Goal: Information Seeking & Learning: Learn about a topic

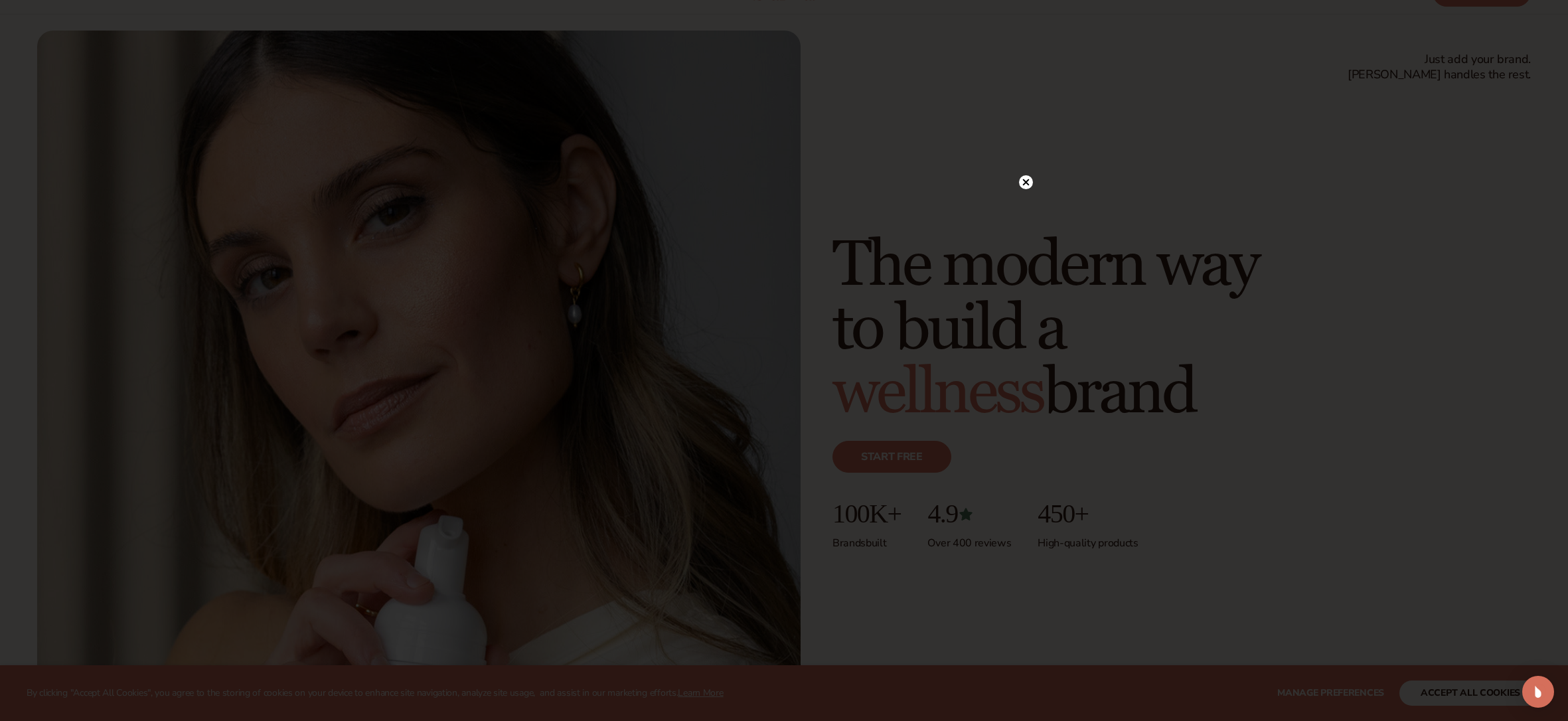
scroll to position [74, 0]
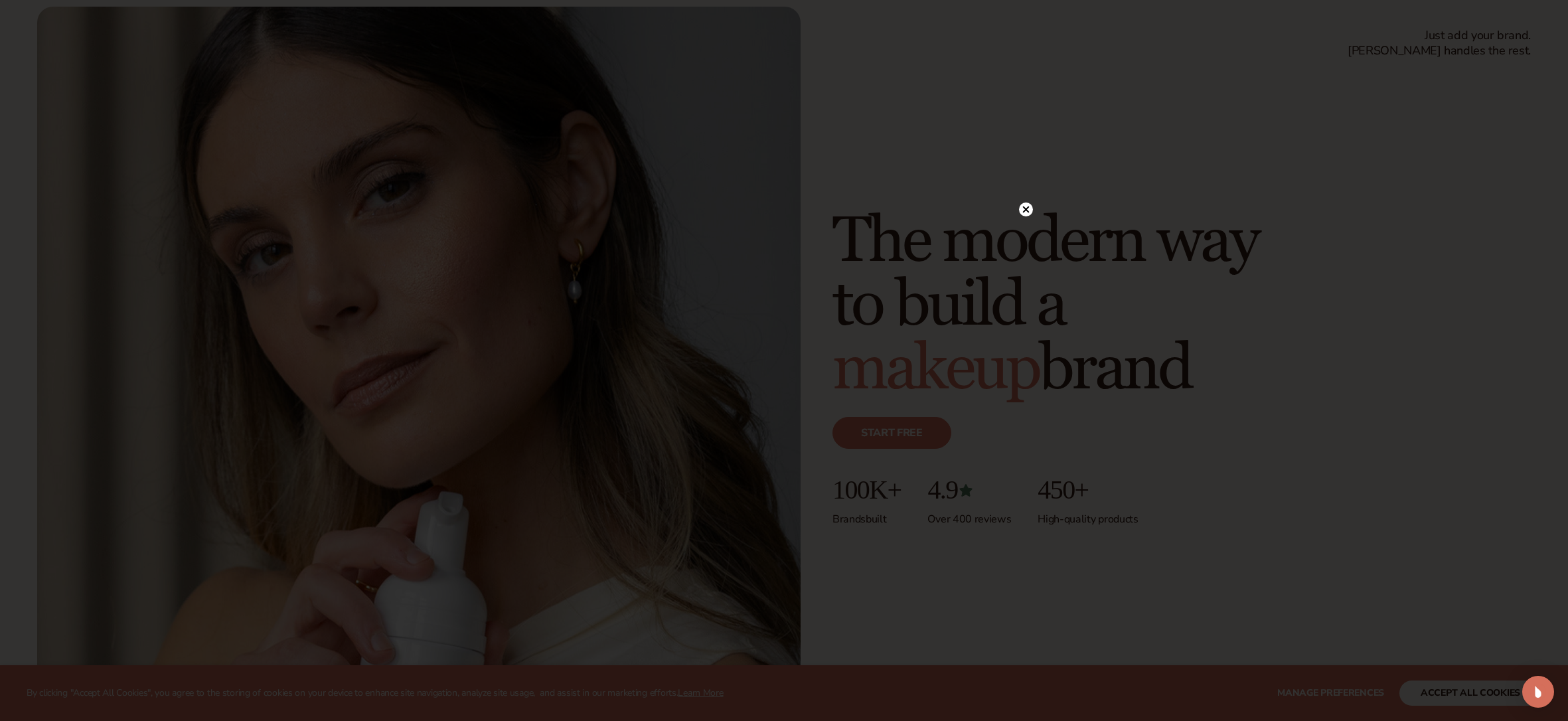
click at [1030, 206] on circle at bounding box center [1026, 209] width 14 height 14
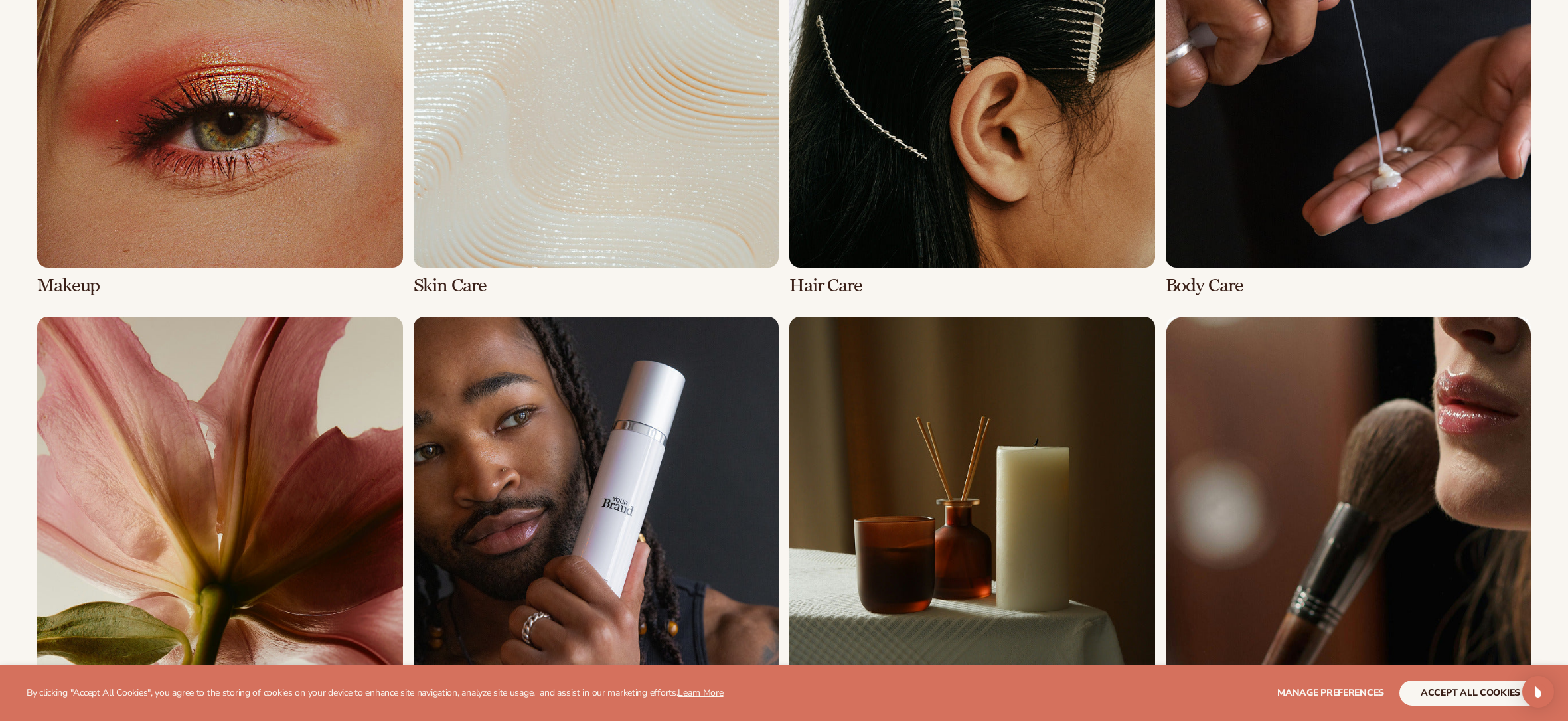
scroll to position [3484, 0]
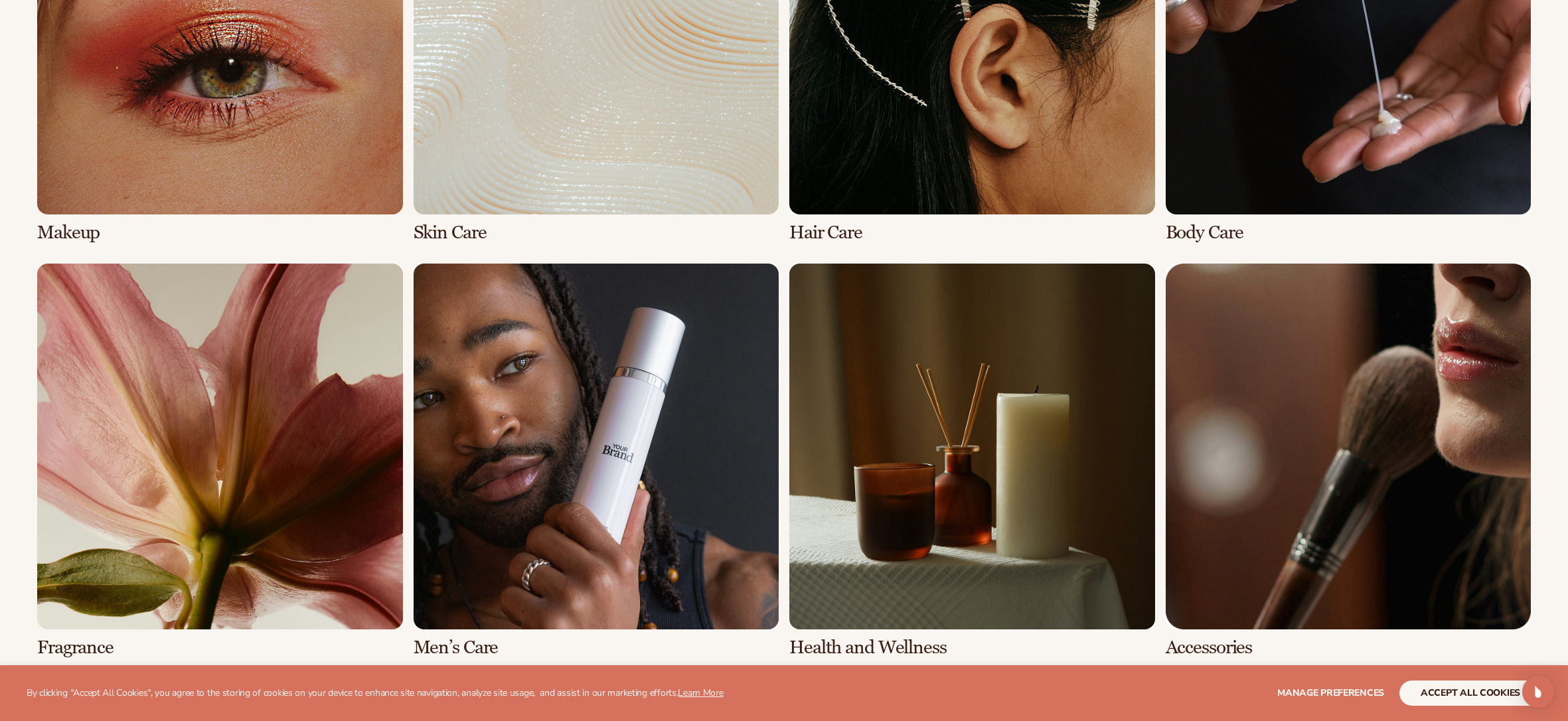
click at [384, 139] on link "1 / 8" at bounding box center [220, 45] width 366 height 394
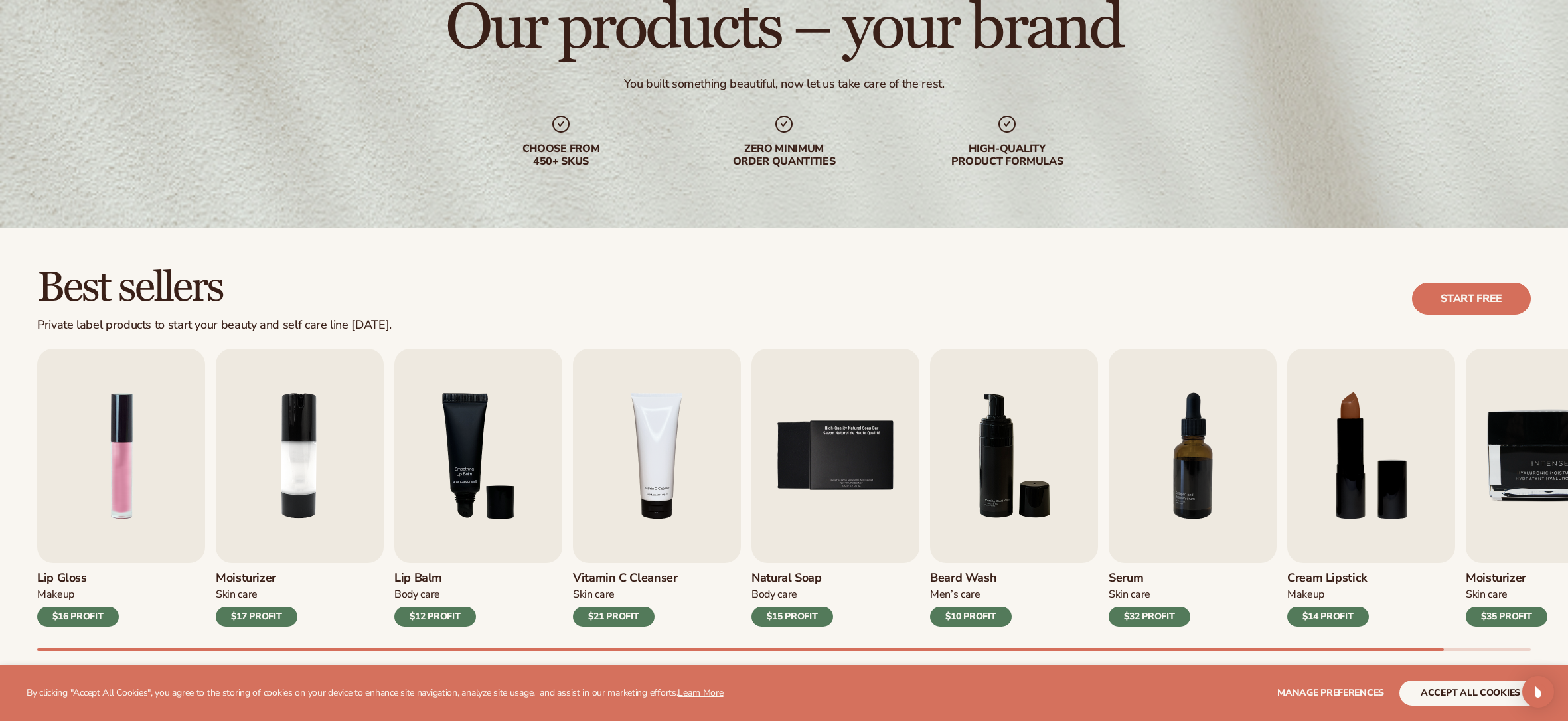
scroll to position [271, 0]
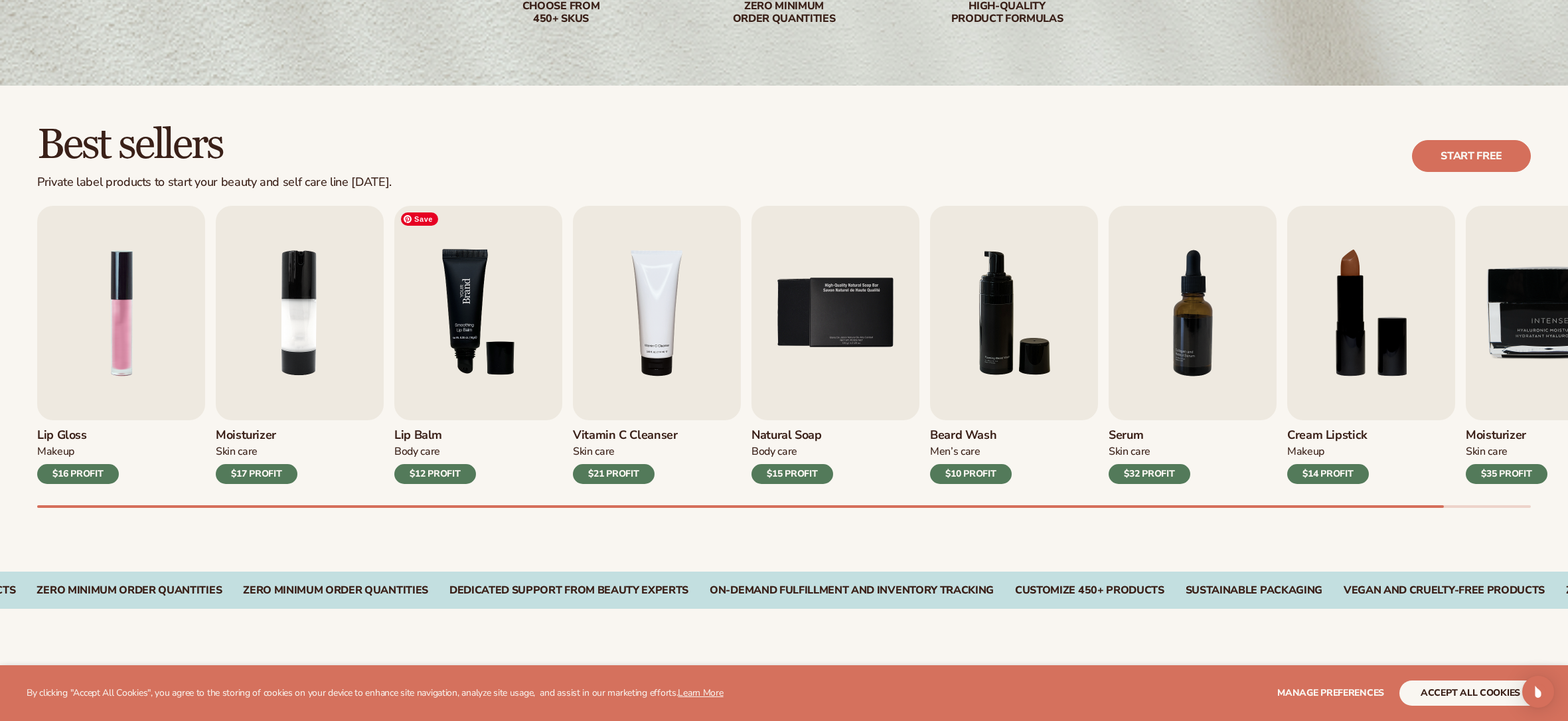
click at [488, 349] on img "3 / 9" at bounding box center [478, 313] width 168 height 214
click at [482, 326] on img "3 / 9" at bounding box center [478, 313] width 168 height 214
click at [435, 473] on div "$12 PROFIT" at bounding box center [436, 474] width 82 height 20
click at [466, 340] on img "3 / 9" at bounding box center [478, 313] width 168 height 214
click at [1496, 149] on link "Start free" at bounding box center [1471, 156] width 119 height 32
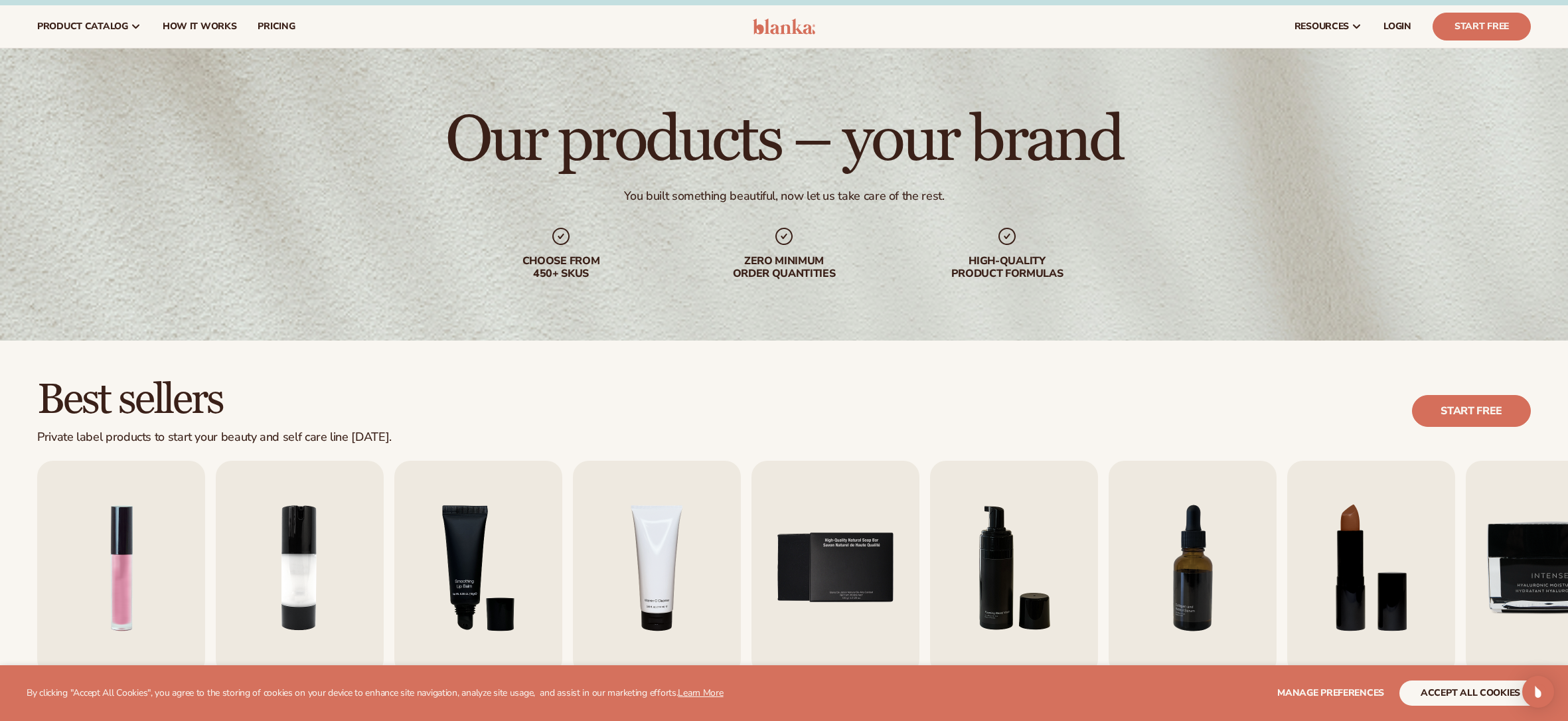
scroll to position [0, 0]
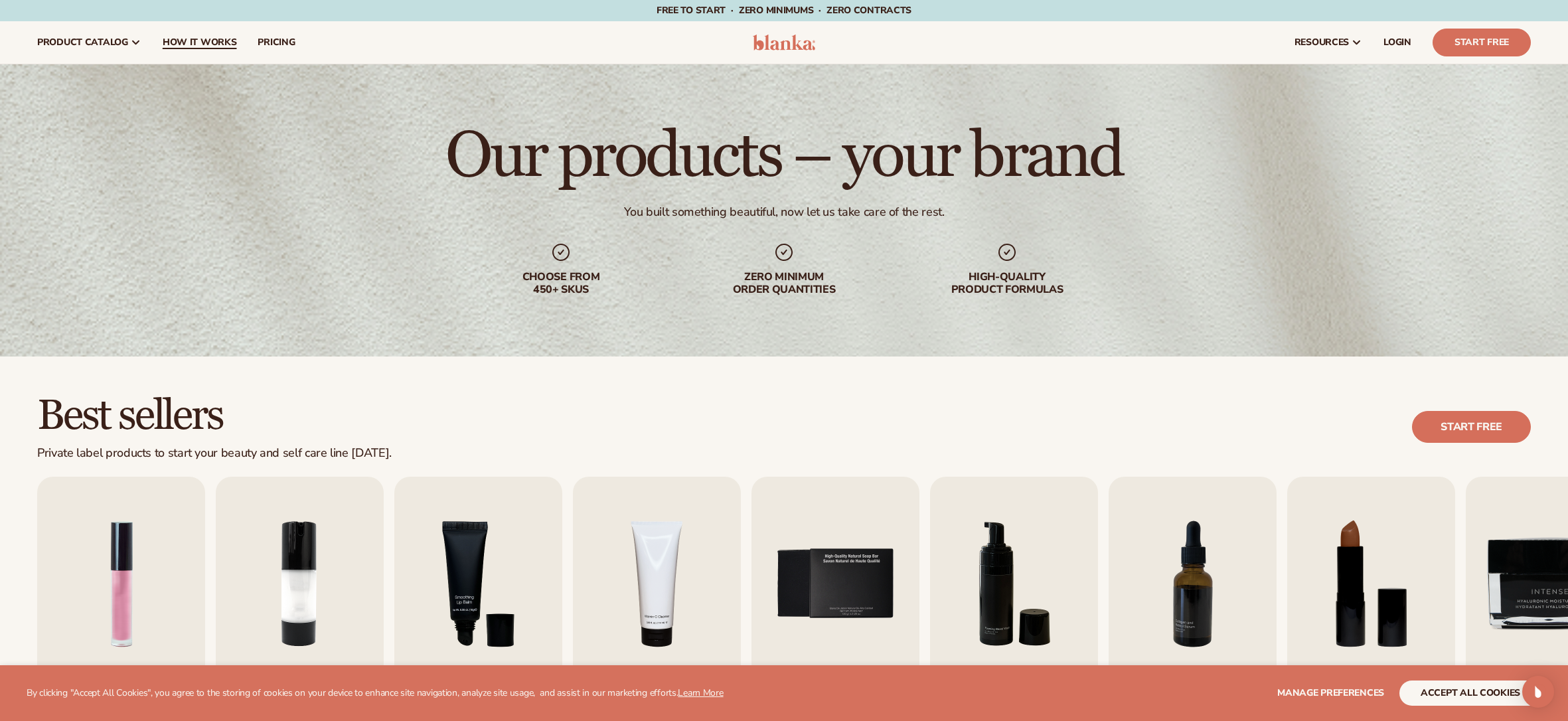
click at [189, 48] on span "How It Works" at bounding box center [200, 42] width 75 height 11
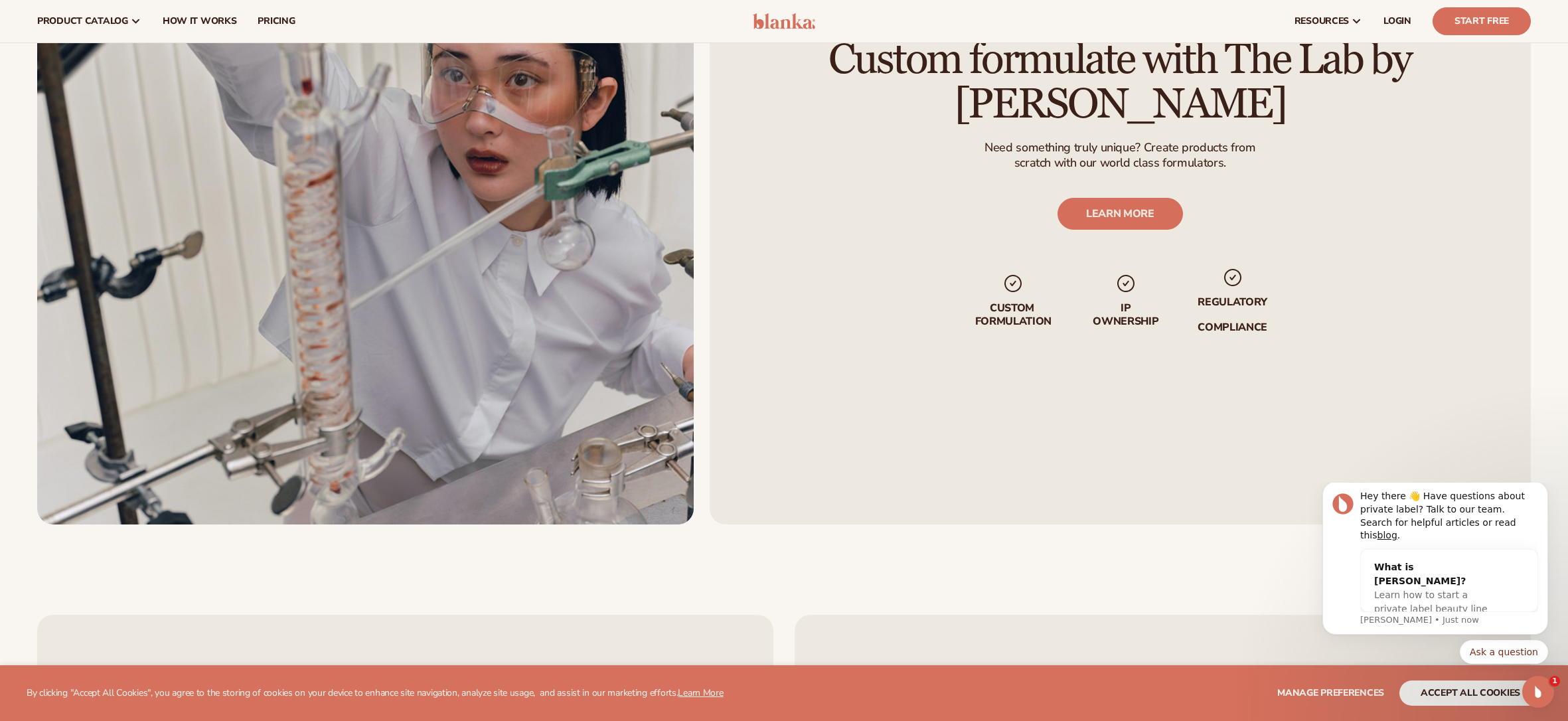
scroll to position [3014, 0]
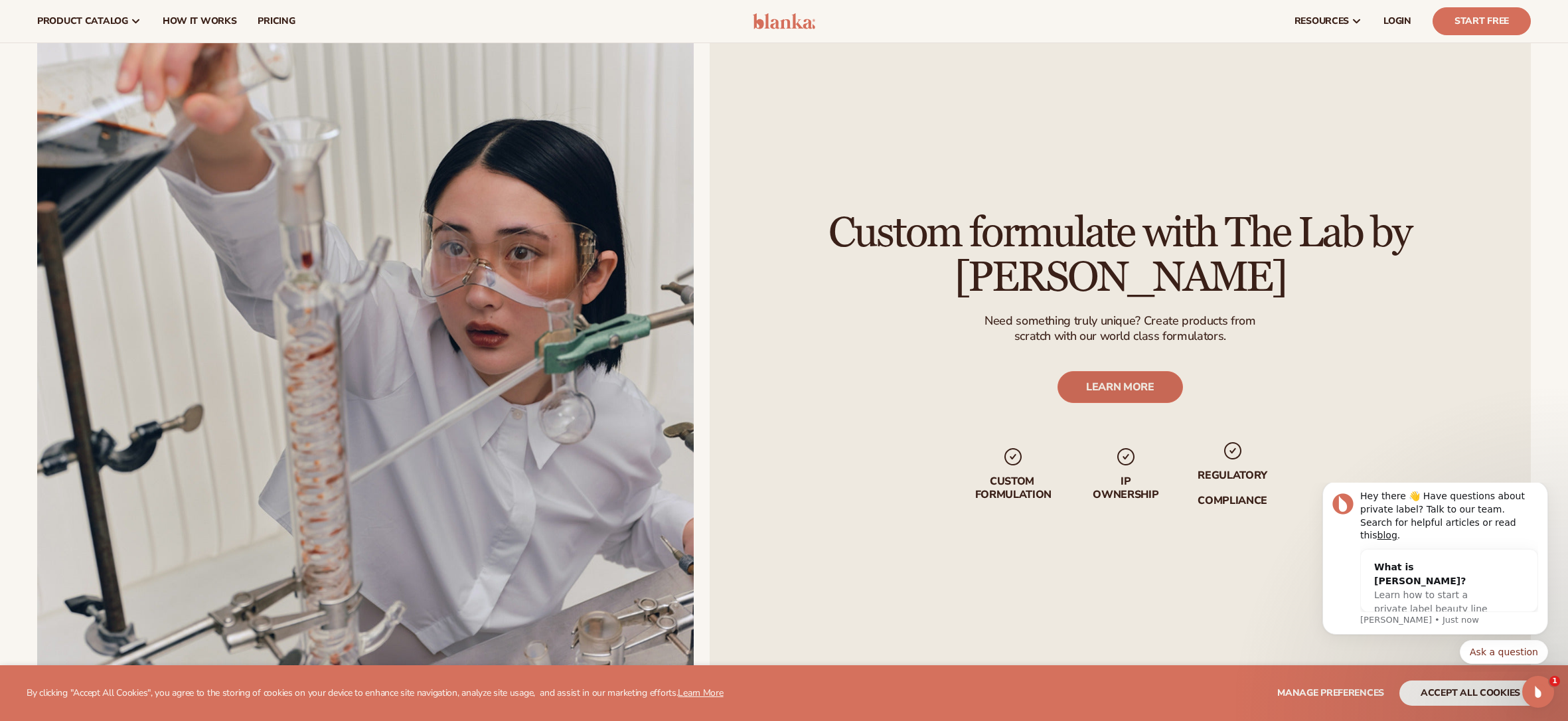
click at [1086, 385] on link "LEARN MORE" at bounding box center [1120, 387] width 125 height 32
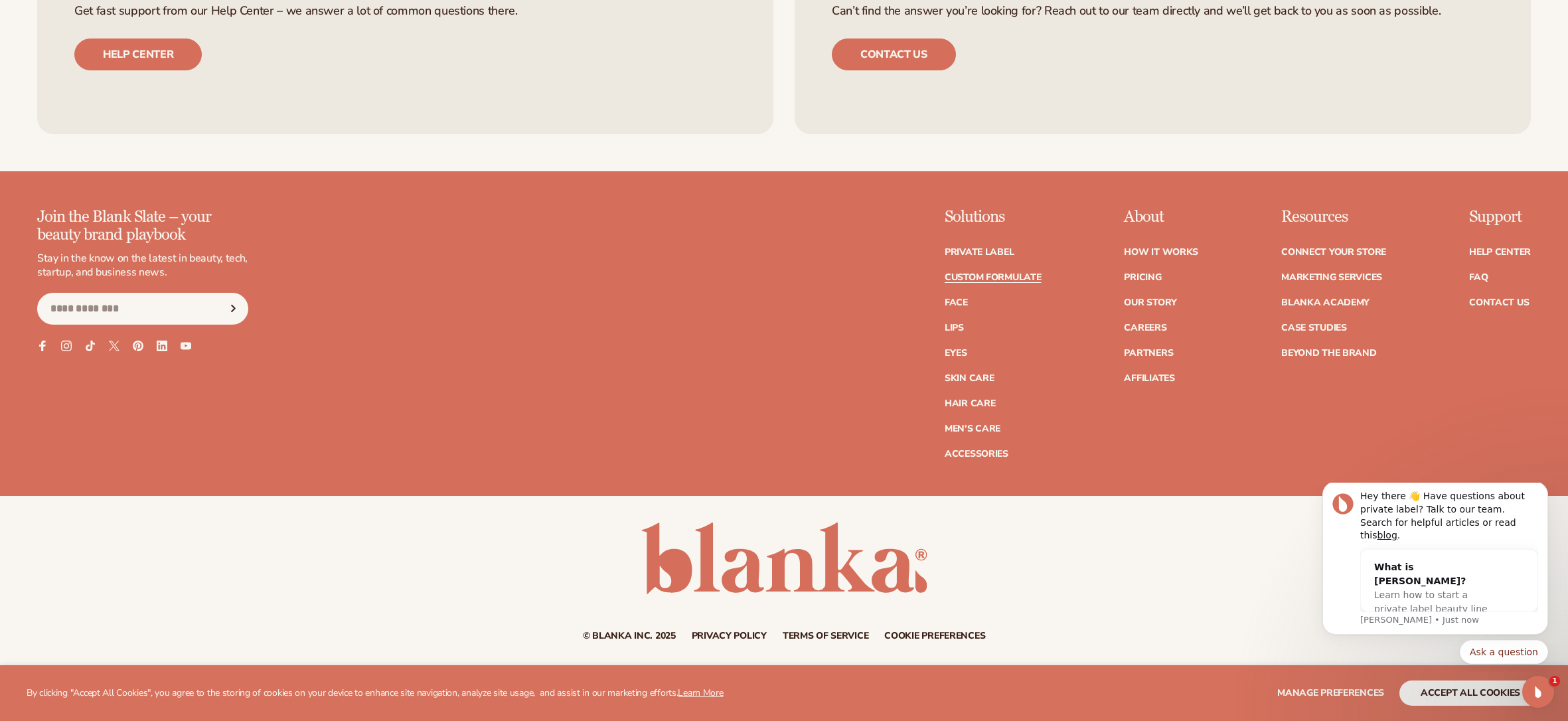
scroll to position [2052, 0]
click at [1324, 331] on link "Case Studies" at bounding box center [1315, 327] width 66 height 10
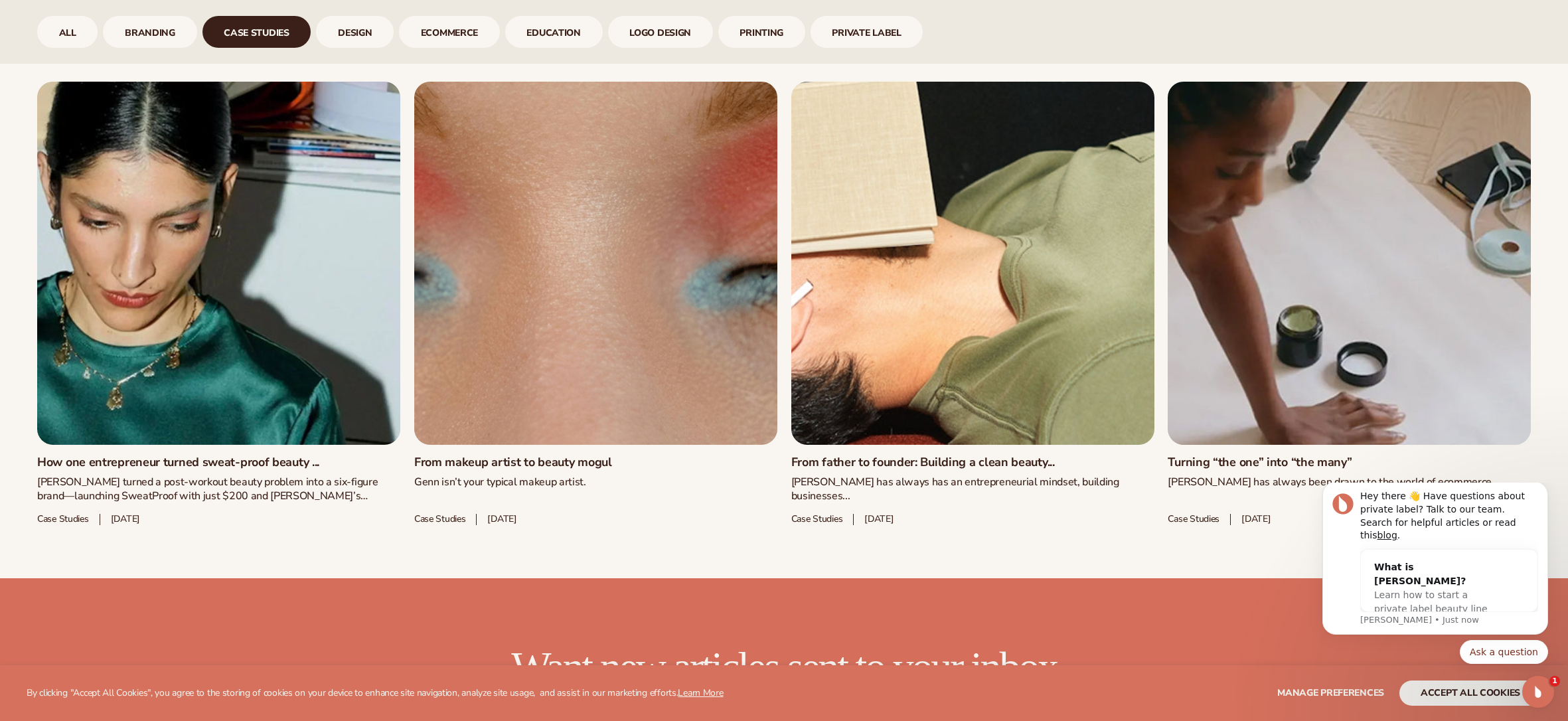
scroll to position [874, 0]
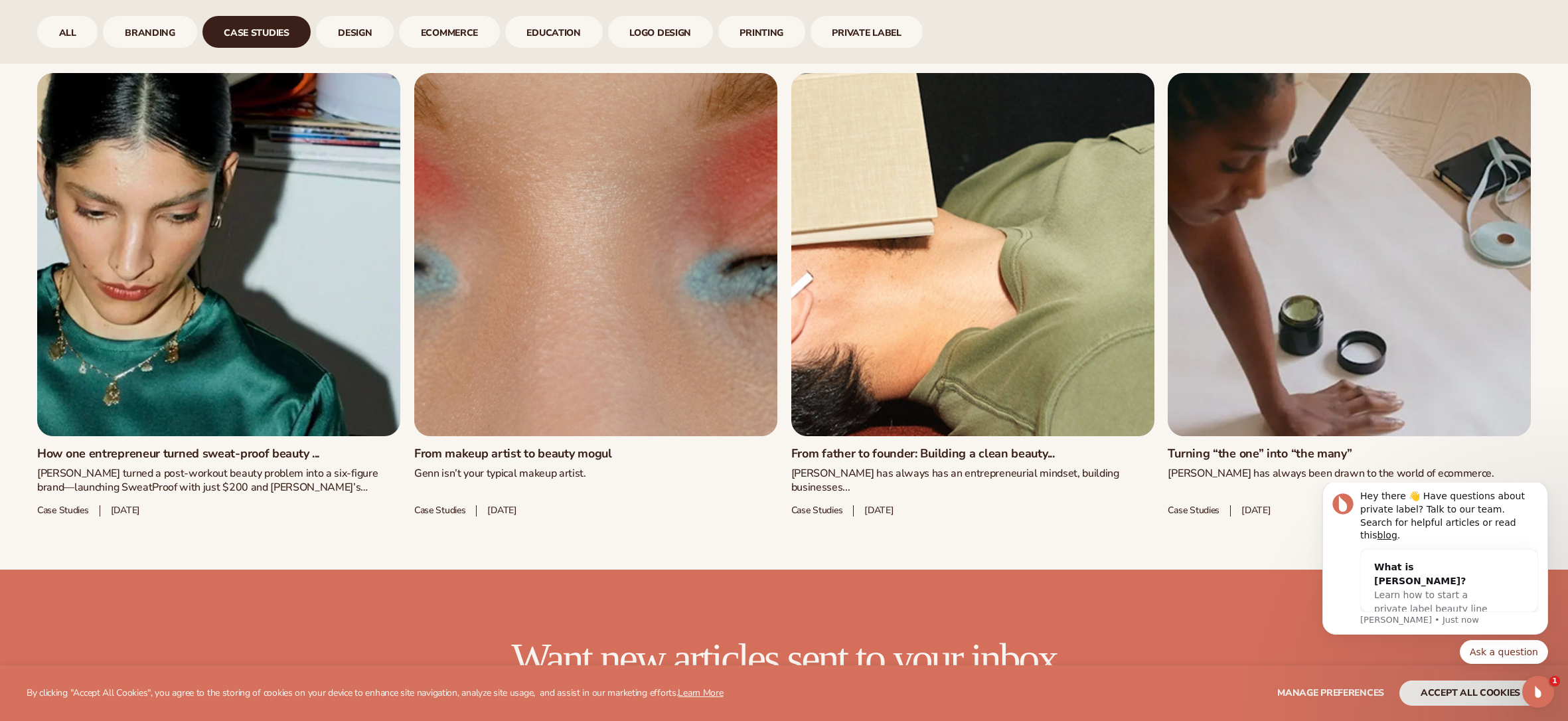
click at [196, 447] on link "How one entrepreneur turned sweat-proof beauty ..." at bounding box center [219, 454] width 363 height 15
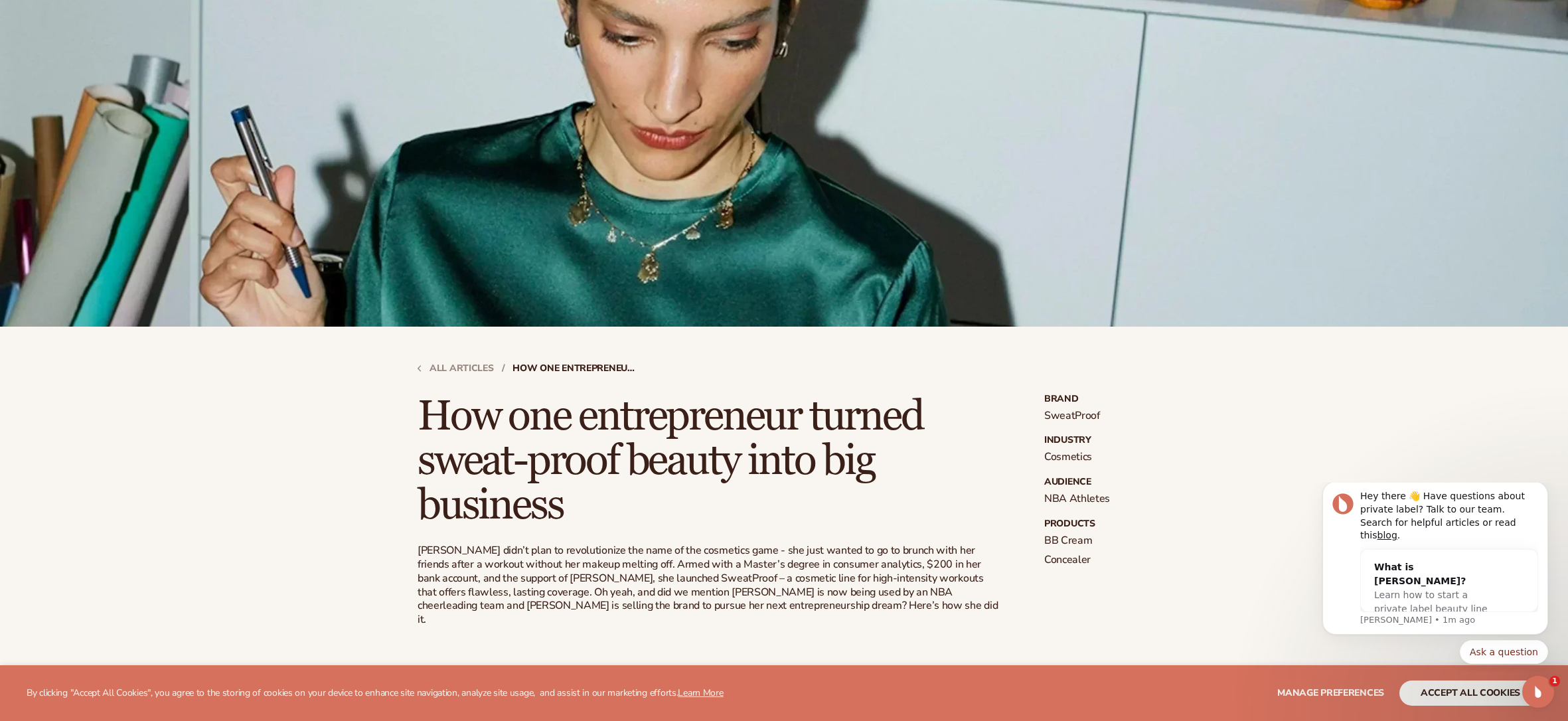
scroll to position [282, 0]
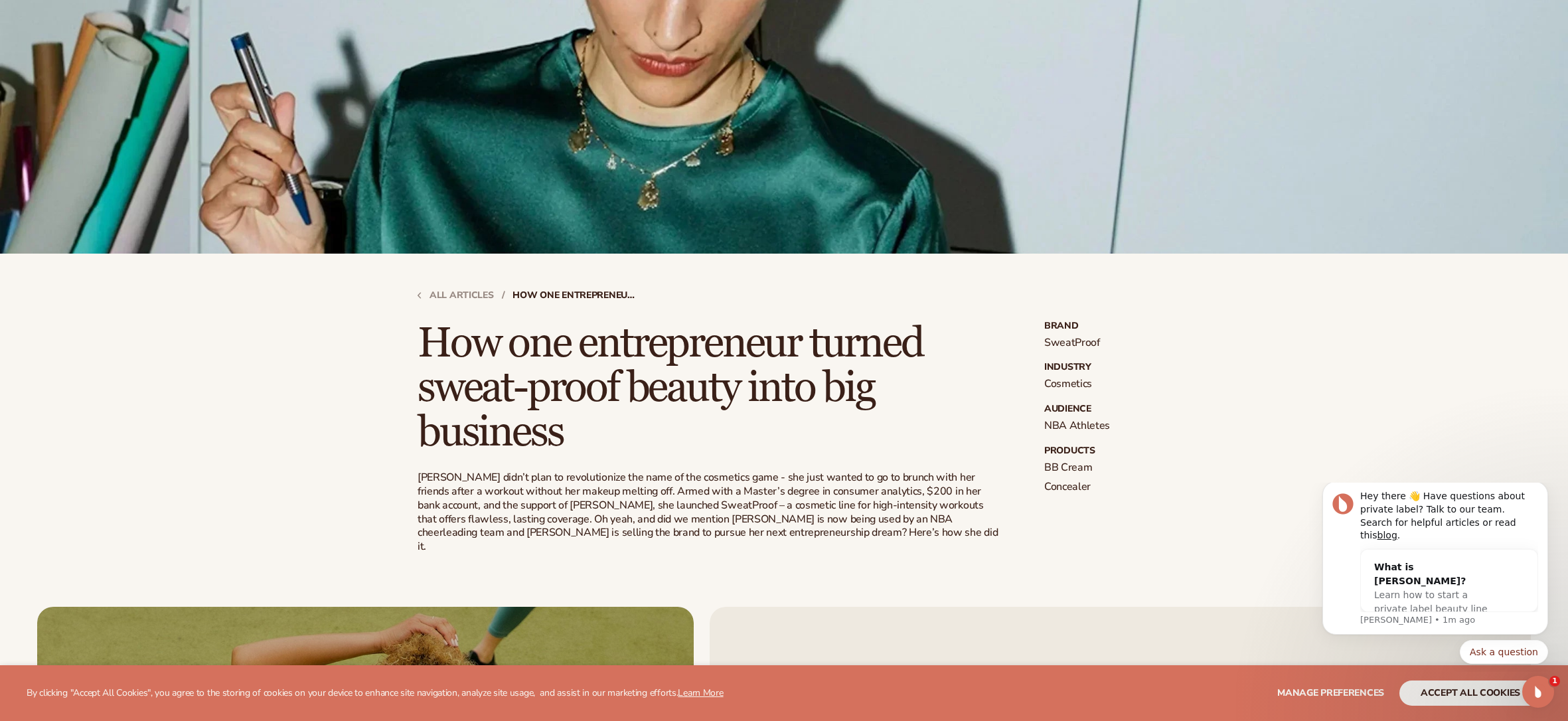
click at [1064, 342] on p "SweatProof" at bounding box center [1097, 343] width 106 height 14
copy p "SweatProof"
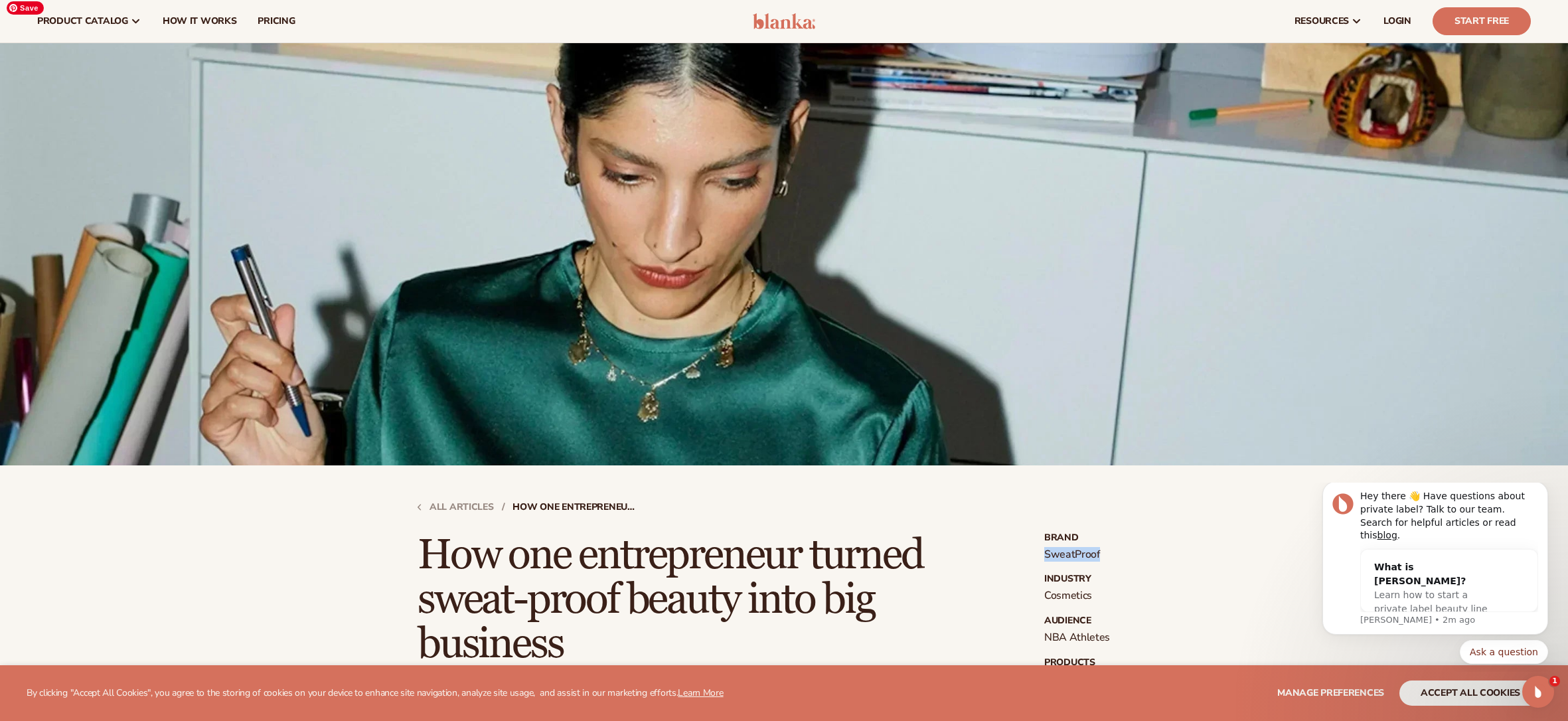
scroll to position [59, 0]
